Goal: Task Accomplishment & Management: Complete application form

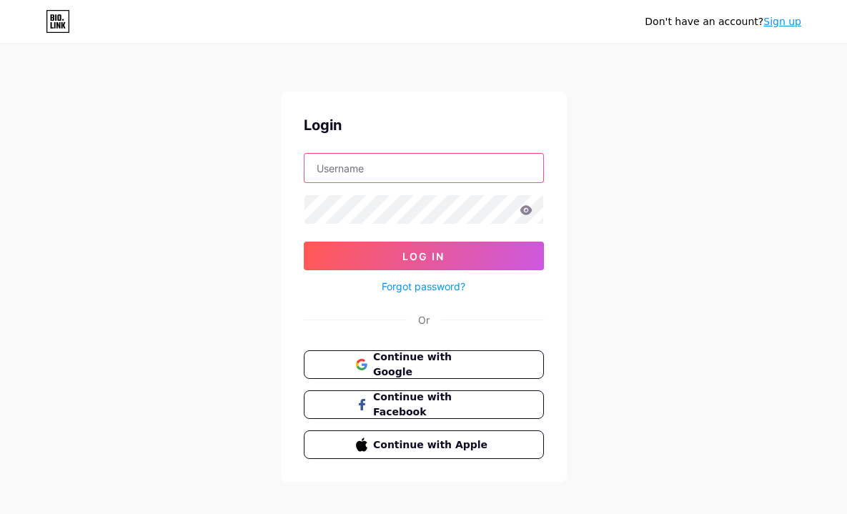
click at [328, 166] on input "text" at bounding box center [424, 168] width 239 height 29
type input "linuka"
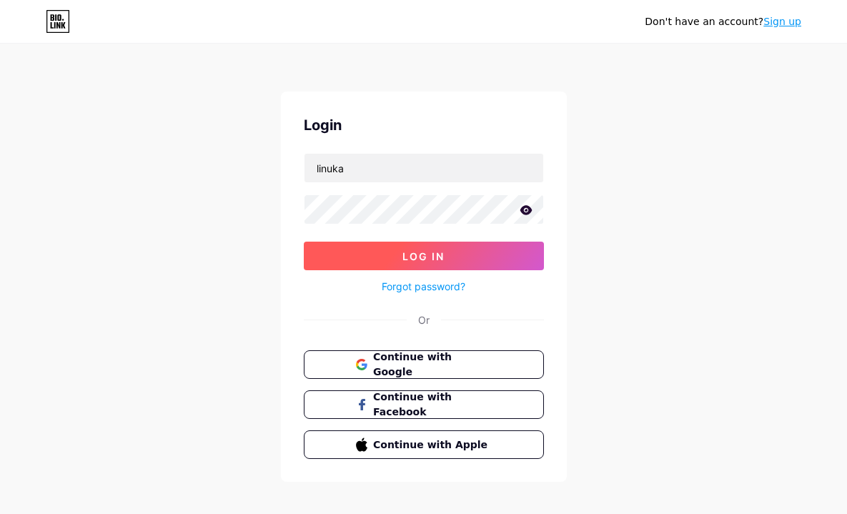
click at [385, 252] on button "Log In" at bounding box center [424, 256] width 240 height 29
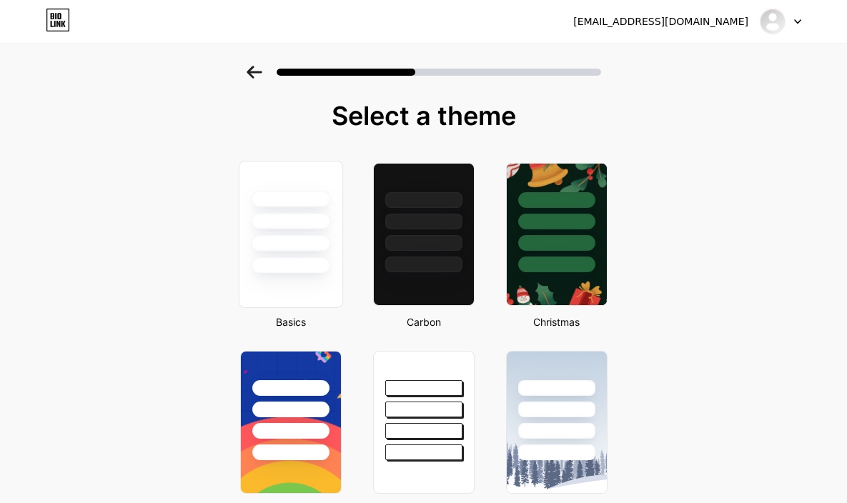
click at [280, 237] on div at bounding box center [290, 243] width 79 height 16
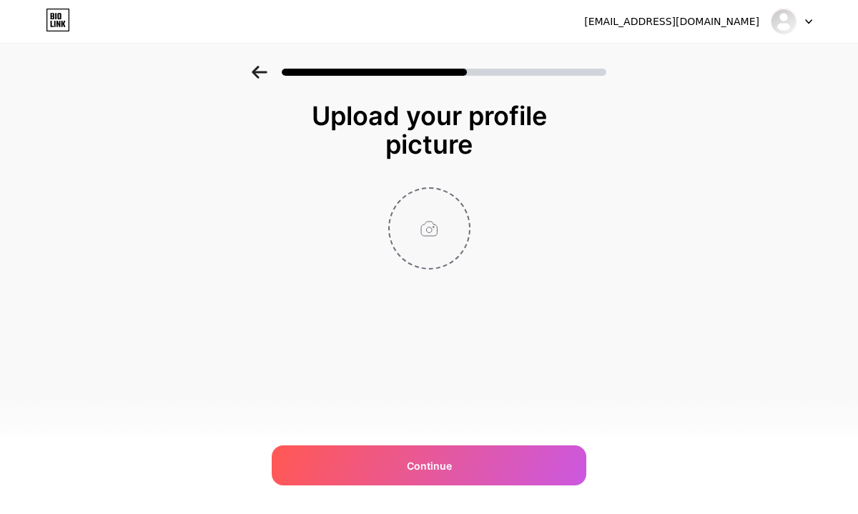
click at [423, 228] on input "file" at bounding box center [429, 228] width 79 height 79
type input "C:\fakepath\IMG_8901.JPG"
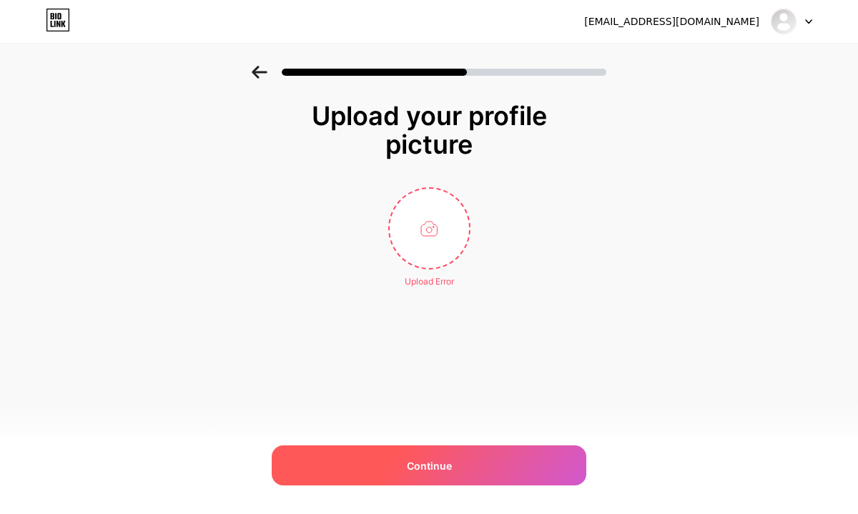
click at [450, 456] on div "Continue" at bounding box center [429, 465] width 315 height 40
click at [430, 468] on span "Continue" at bounding box center [429, 465] width 45 height 15
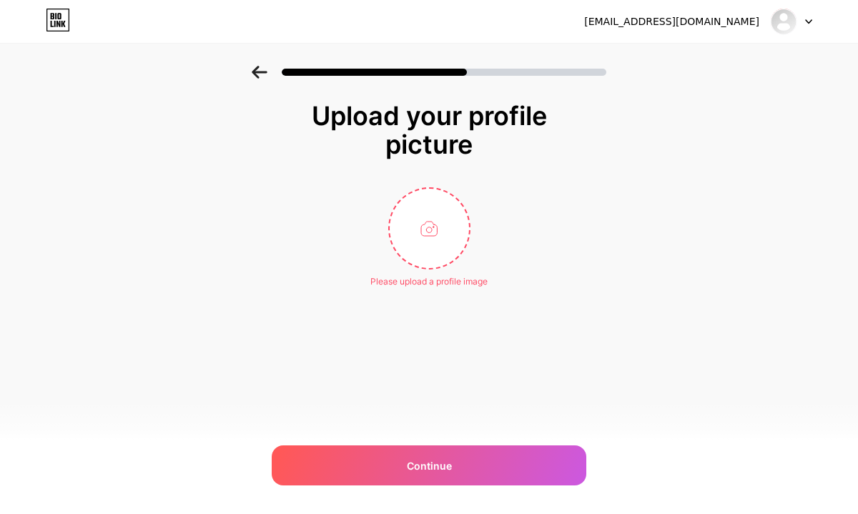
click at [800, 19] on div at bounding box center [791, 22] width 41 height 26
click at [708, 63] on li "Logout" at bounding box center [722, 58] width 177 height 39
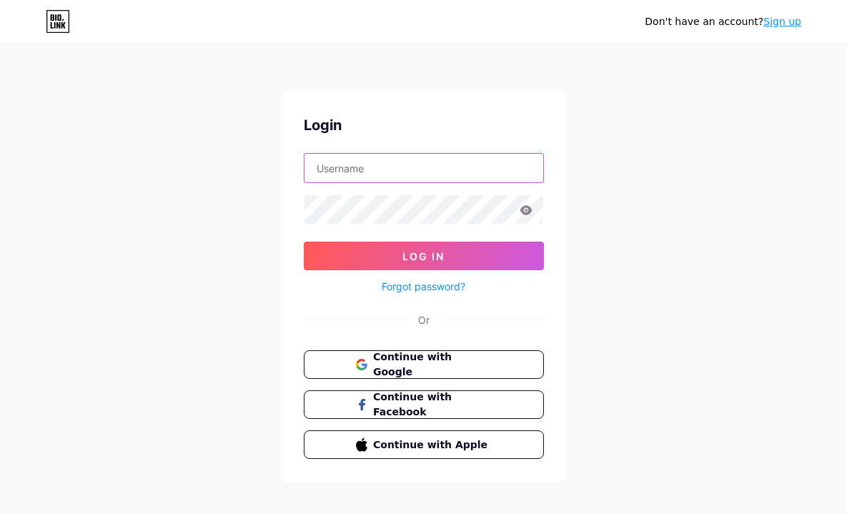
type input "linuka"
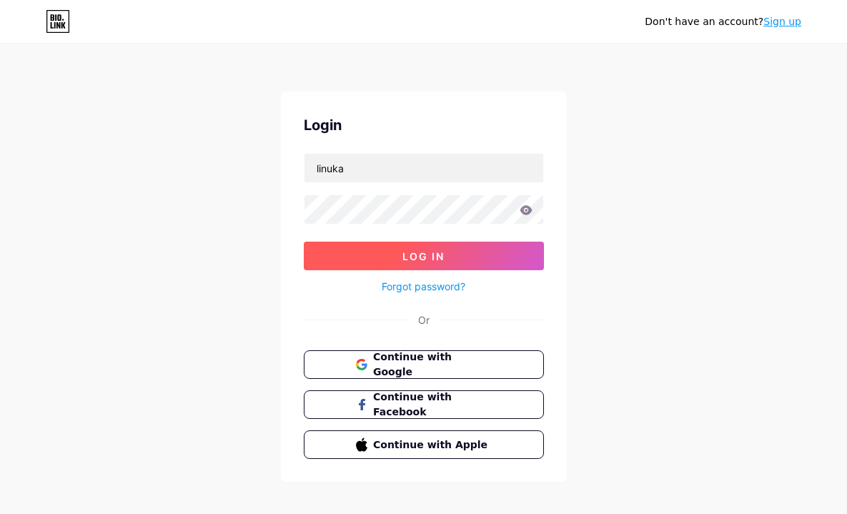
click at [489, 246] on form "linuka Log In Forgot password?" at bounding box center [424, 224] width 240 height 142
click at [488, 250] on button "Log In" at bounding box center [424, 256] width 240 height 29
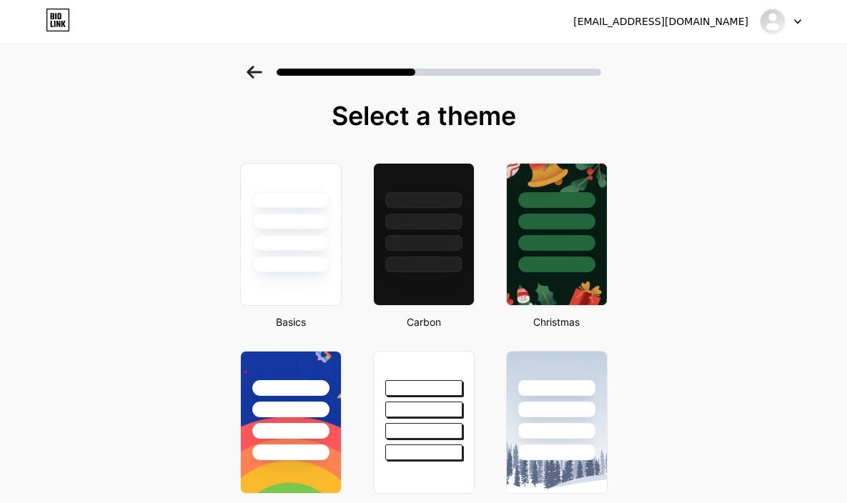
click at [297, 231] on div at bounding box center [291, 218] width 100 height 109
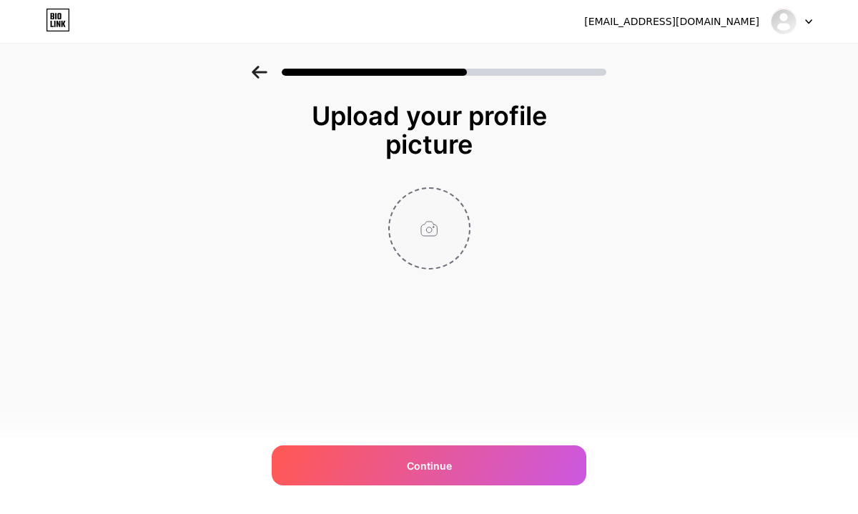
click at [429, 232] on input "file" at bounding box center [429, 228] width 79 height 79
type input "C:\fakepath\IMG_8901.JPG"
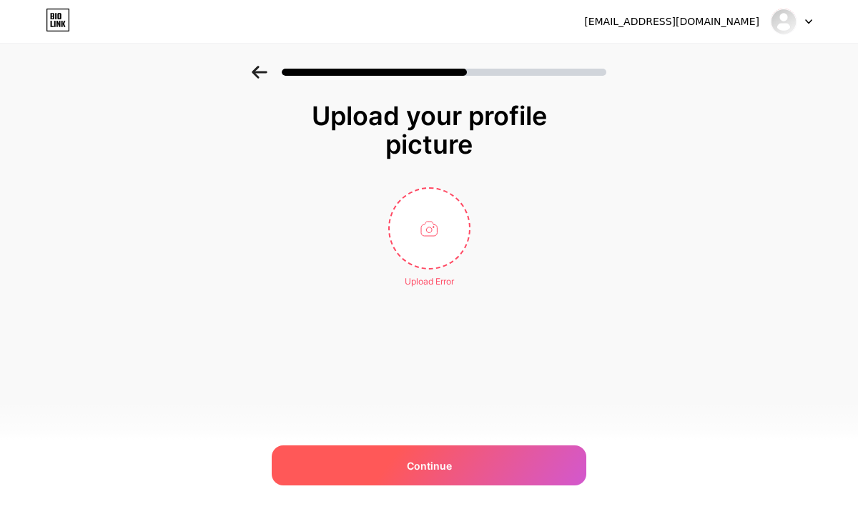
click at [501, 450] on div "Continue" at bounding box center [429, 465] width 315 height 40
click at [427, 465] on span "Continue" at bounding box center [429, 465] width 45 height 15
click at [428, 465] on span "Continue" at bounding box center [429, 465] width 45 height 15
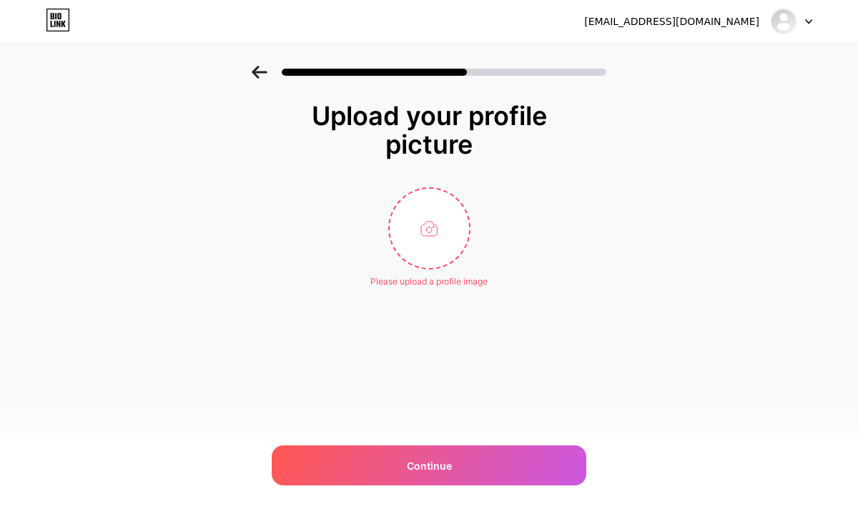
click at [701, 23] on div "[EMAIL_ADDRESS][DOMAIN_NAME]" at bounding box center [671, 21] width 175 height 15
click at [52, 16] on icon at bounding box center [53, 16] width 4 height 6
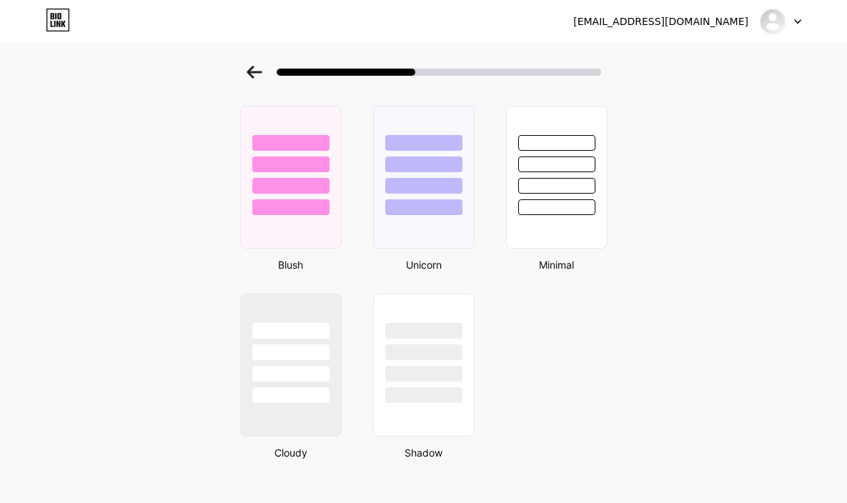
scroll to position [1200, 0]
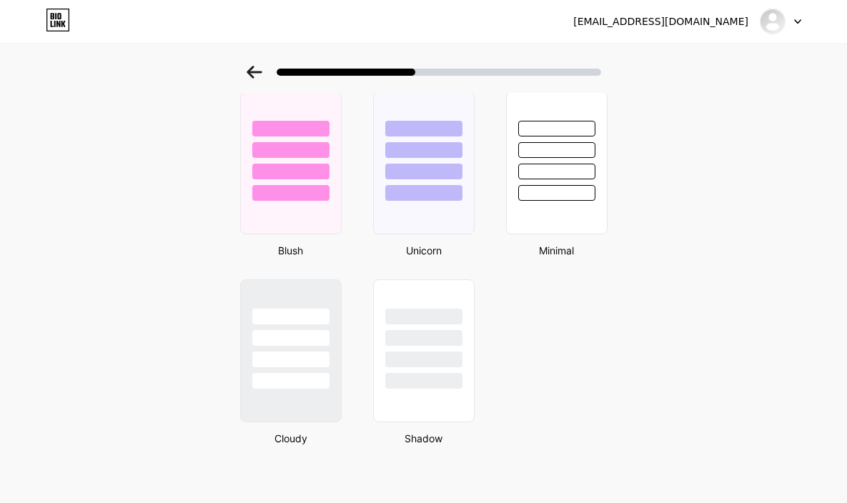
click at [797, 25] on div at bounding box center [780, 22] width 41 height 26
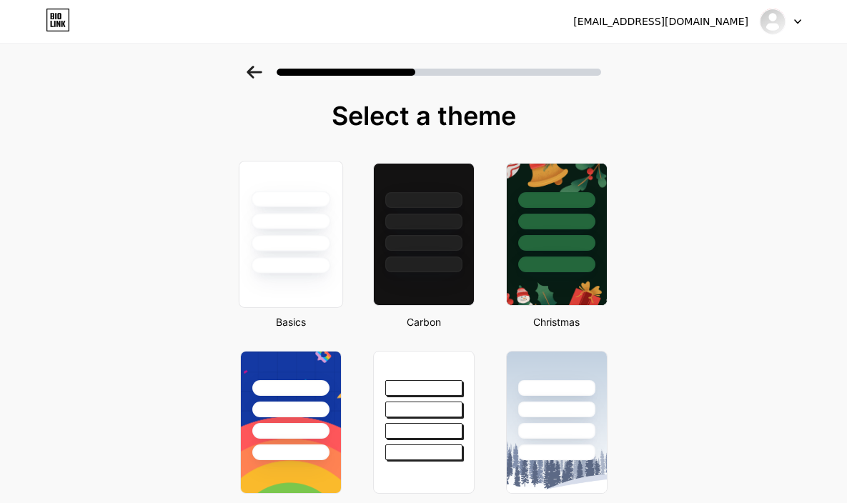
click at [285, 238] on div at bounding box center [290, 243] width 79 height 16
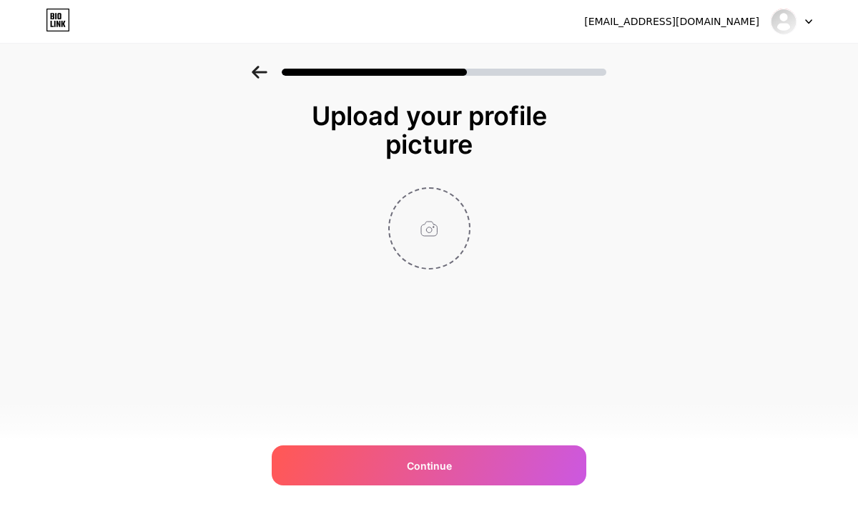
click at [409, 239] on input "file" at bounding box center [429, 228] width 79 height 79
type input "C:\fakepath\IMG_8901.JPG"
